Goal: Find specific page/section: Find specific page/section

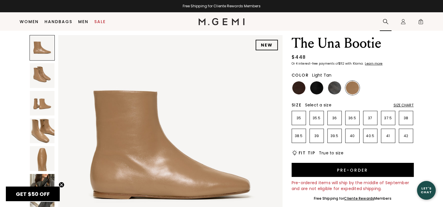
click at [383, 20] on icon at bounding box center [385, 21] width 5 height 5
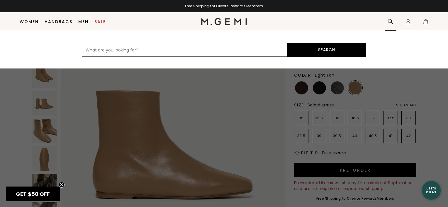
click at [130, 51] on input "text" at bounding box center [184, 50] width 205 height 14
type input "brenda"
click at [306, 50] on button "Search" at bounding box center [326, 50] width 79 height 14
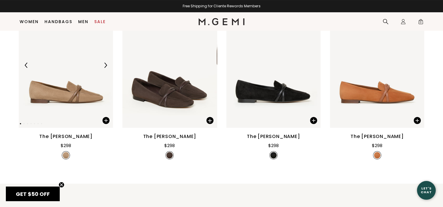
click at [74, 138] on div "The [PERSON_NAME]" at bounding box center [65, 136] width 53 height 7
